Goal: Find specific page/section: Find specific page/section

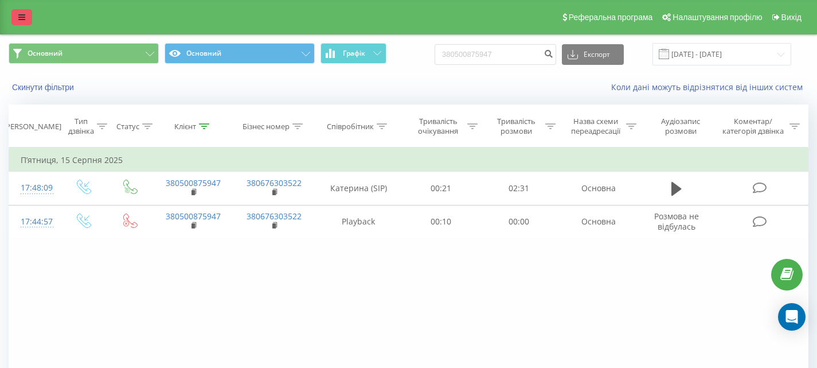
click at [22, 20] on icon at bounding box center [21, 17] width 7 height 8
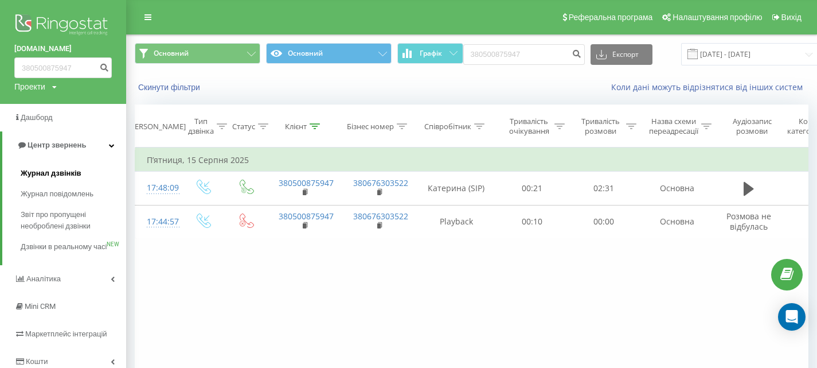
click at [47, 171] on span "Журнал дзвінків" at bounding box center [51, 173] width 61 height 11
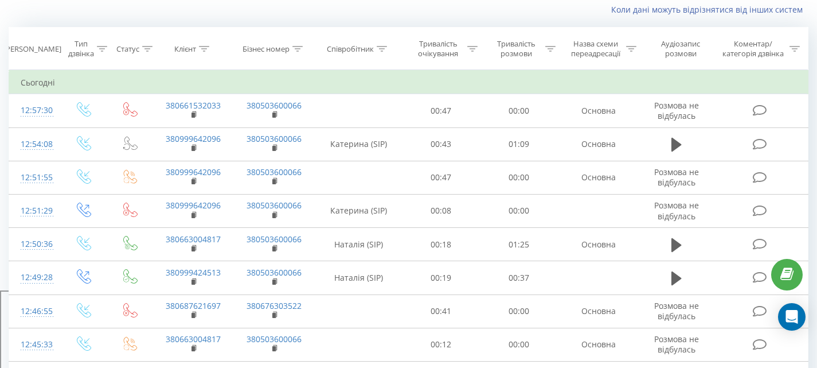
scroll to position [76, 0]
click at [103, 49] on icon at bounding box center [102, 50] width 10 height 6
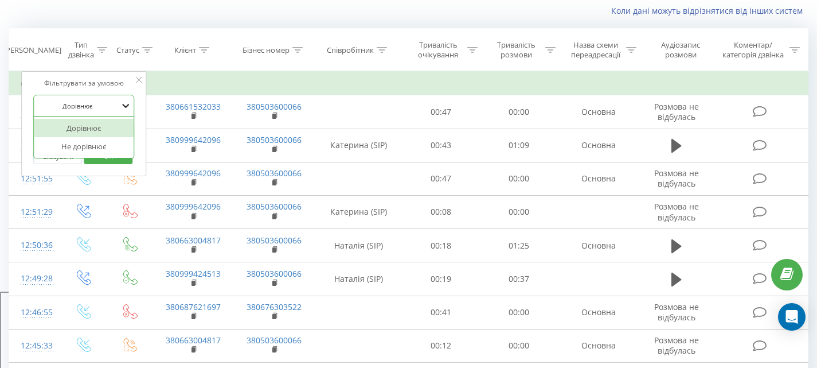
click at [126, 106] on icon at bounding box center [125, 105] width 11 height 11
click at [84, 104] on div at bounding box center [77, 105] width 81 height 11
type input "вхідн"
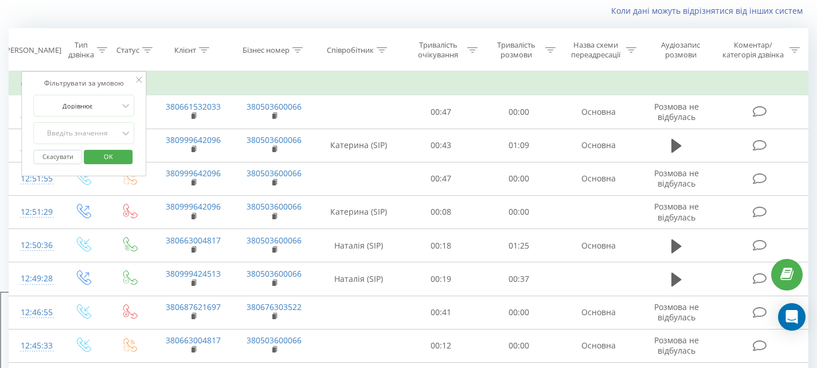
click at [63, 154] on button "Скасувати" at bounding box center [57, 157] width 49 height 14
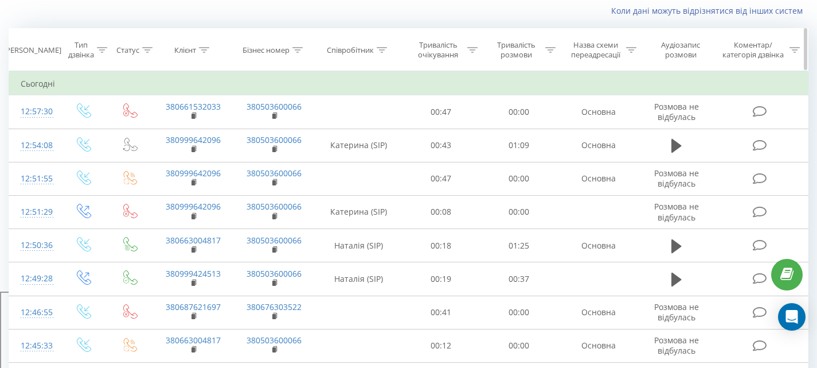
click at [147, 50] on icon at bounding box center [147, 50] width 10 height 6
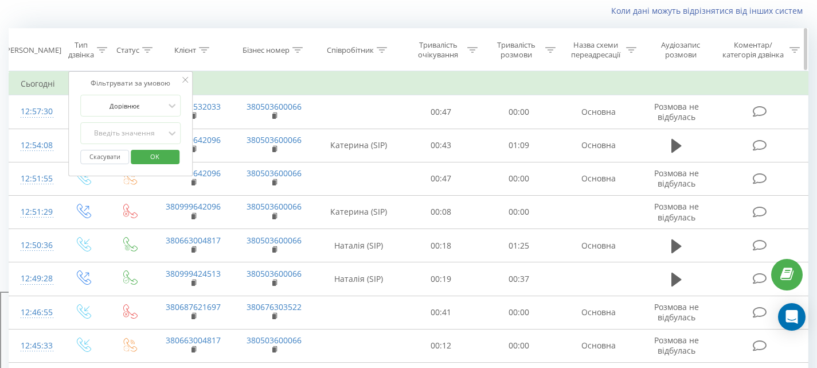
click at [355, 60] on th "Співробітник" at bounding box center [358, 50] width 87 height 42
click at [61, 24] on div "Коли дані можуть відрізнятися вiд інших систем" at bounding box center [409, 11] width 816 height 28
click at [17, 21] on div "Коли дані можуть відрізнятися вiд інших систем" at bounding box center [409, 11] width 816 height 28
click at [111, 156] on button "Скасувати" at bounding box center [104, 157] width 49 height 14
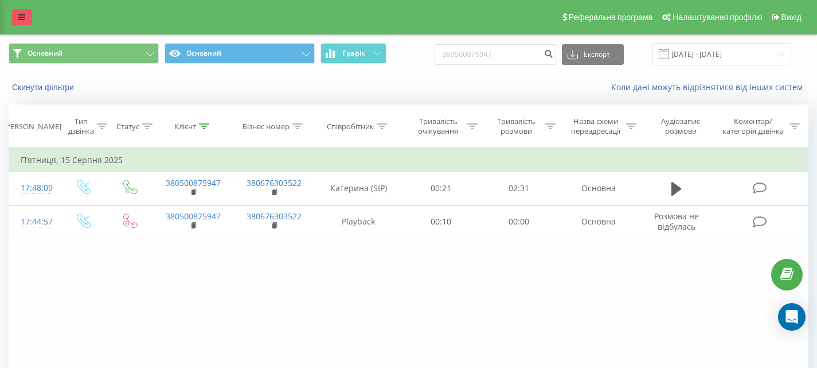
click at [25, 18] on icon at bounding box center [21, 17] width 7 height 8
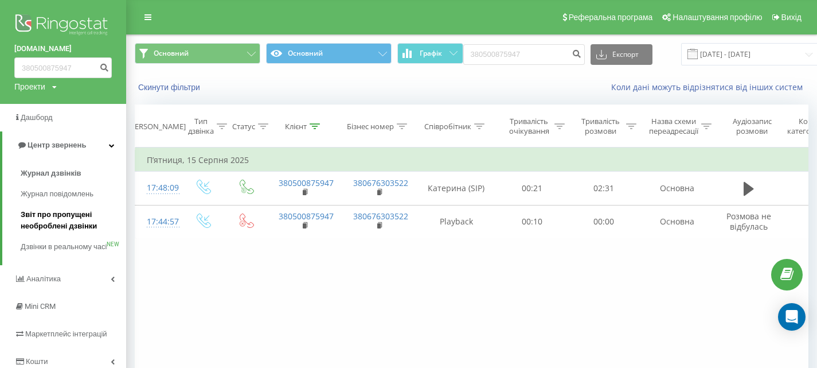
click at [65, 224] on span "Звіт про пропущені необроблені дзвінки" at bounding box center [71, 220] width 100 height 23
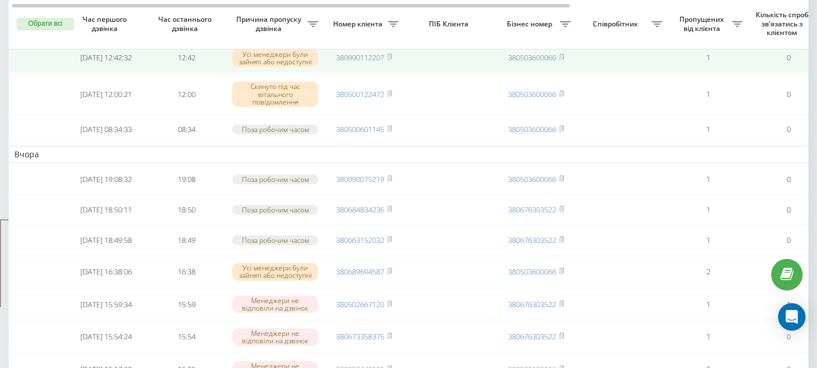
scroll to position [149, 0]
